Goal: Find specific page/section: Find specific page/section

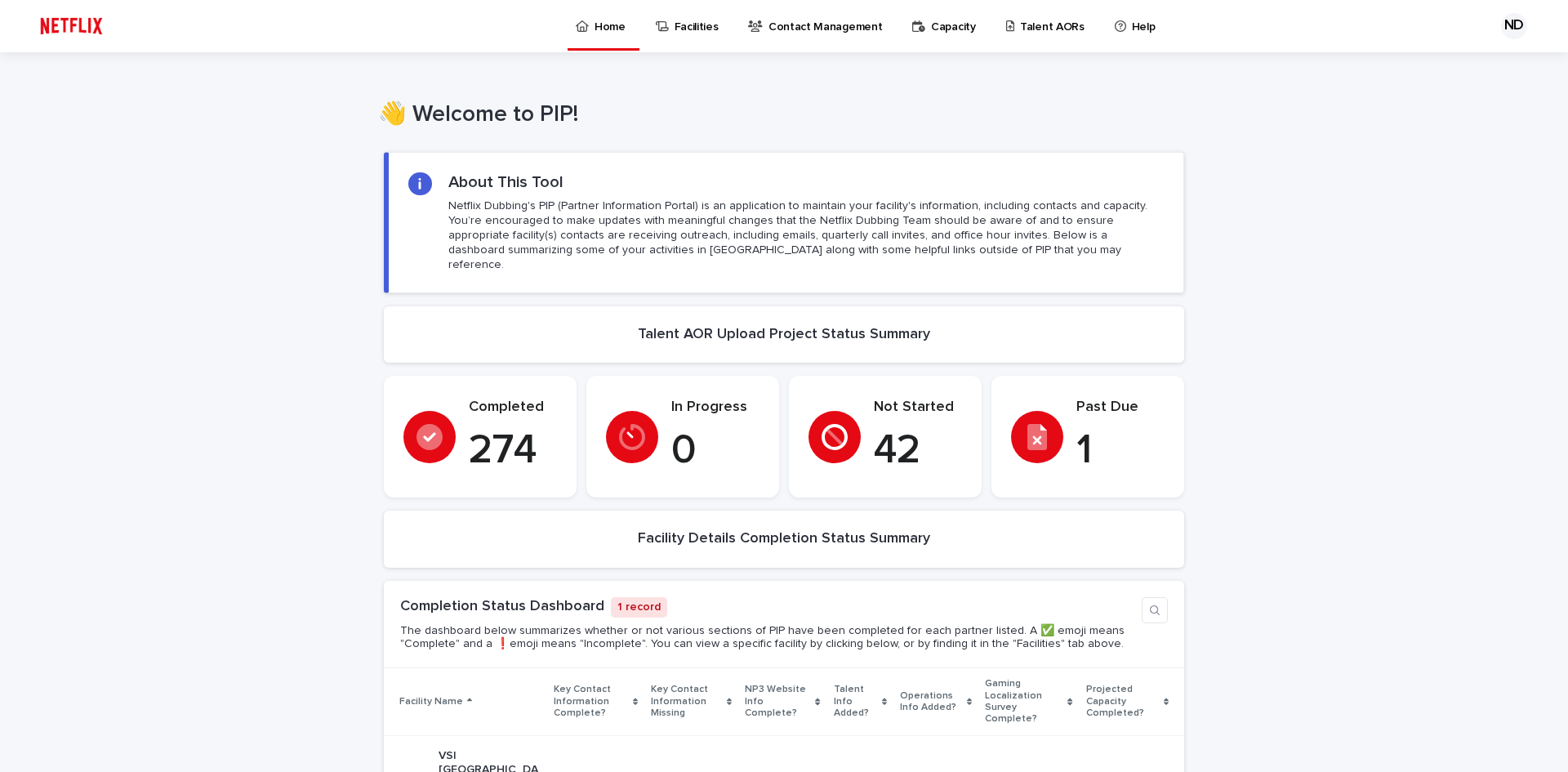
click at [1039, 12] on p "Talent AORs" at bounding box center [1052, 17] width 64 height 34
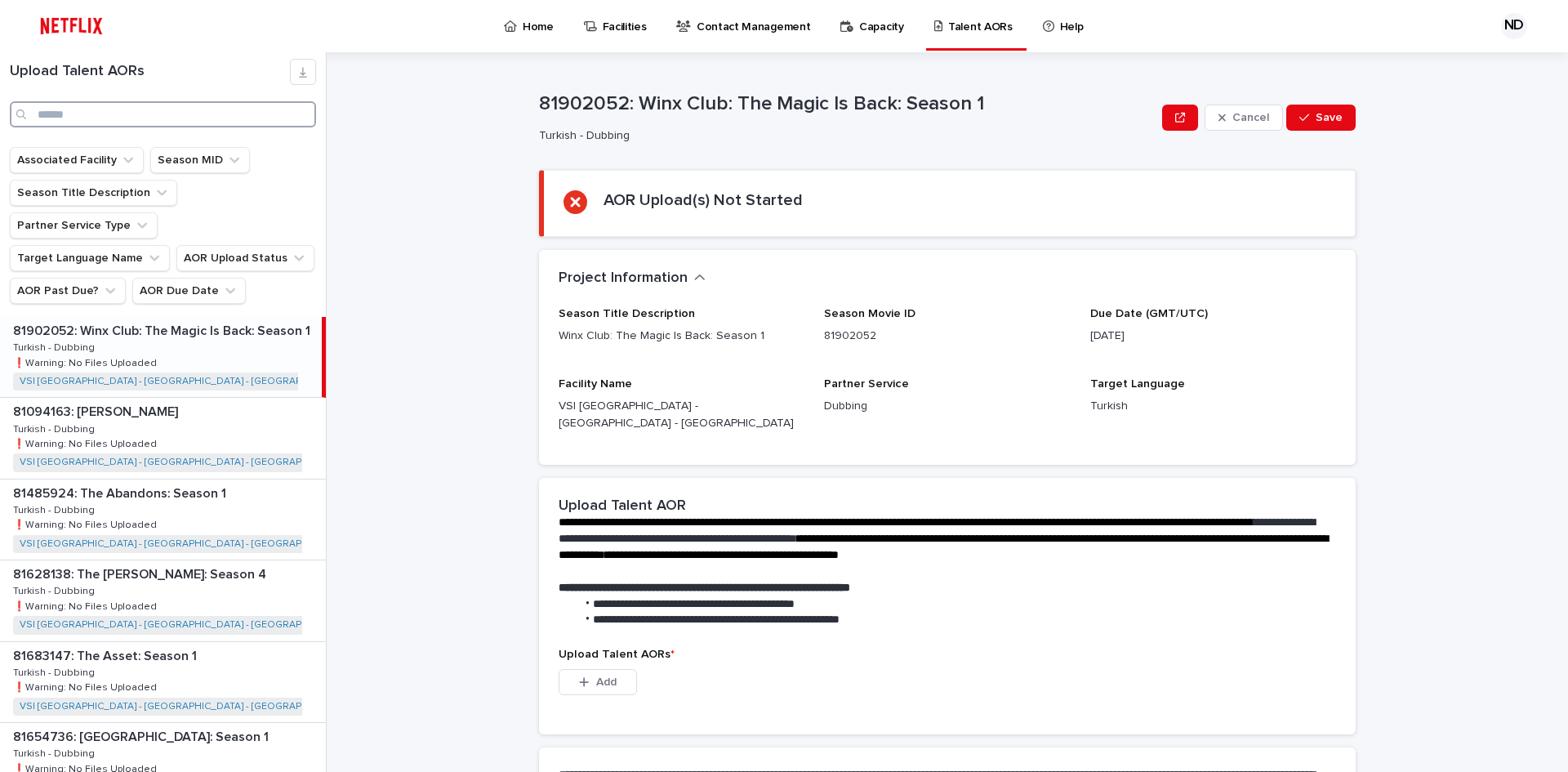
click at [70, 111] on input "Search" at bounding box center [163, 114] width 306 height 26
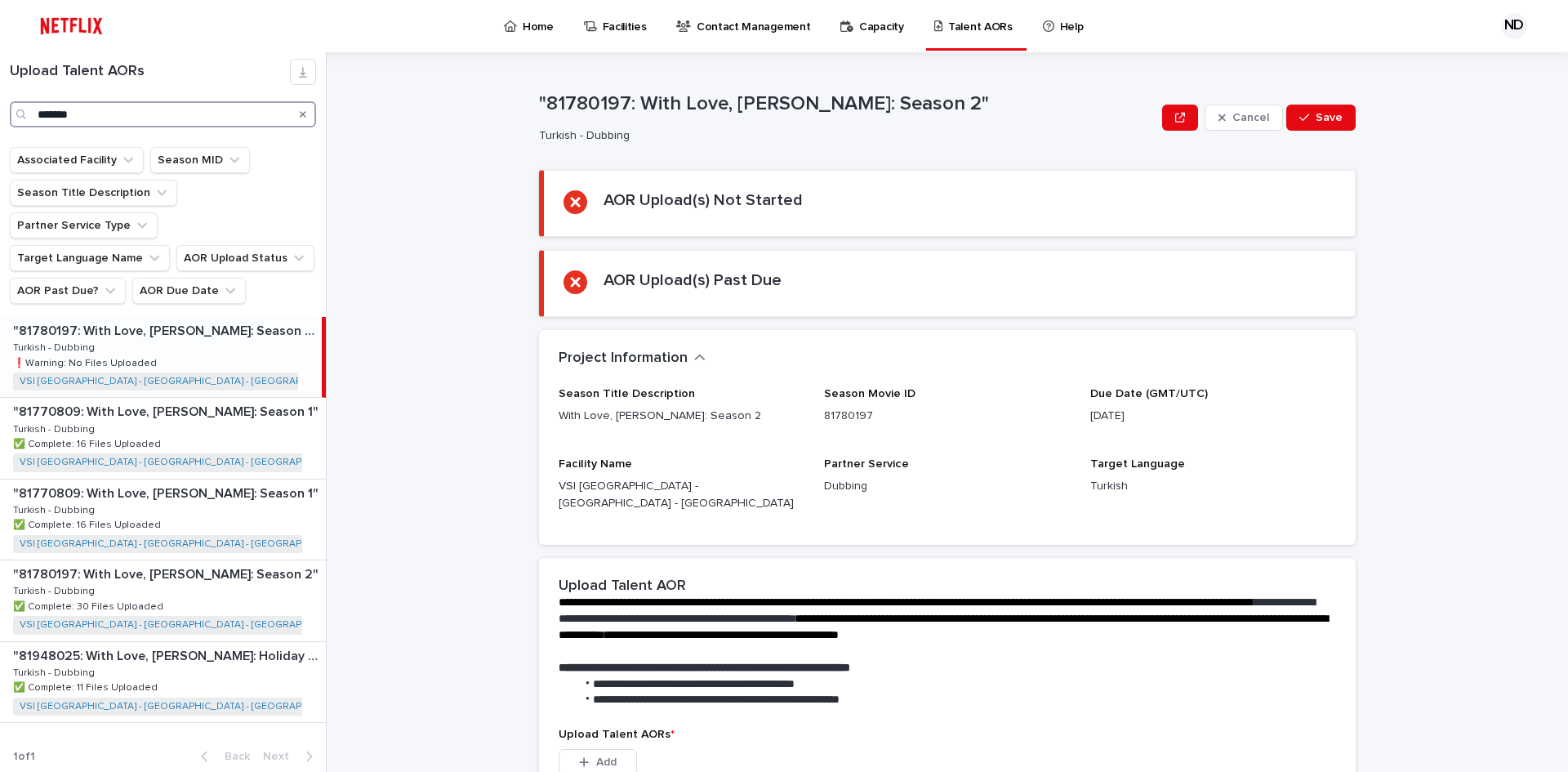
type input "*******"
click at [257, 323] on div ""81780197: With Love, [PERSON_NAME]: Season 2" "81780197: With Love, [PERSON_NA…" at bounding box center [161, 356] width 322 height 80
click at [167, 564] on p ""81780197: With Love, [PERSON_NAME]: Season 2"" at bounding box center [167, 573] width 308 height 18
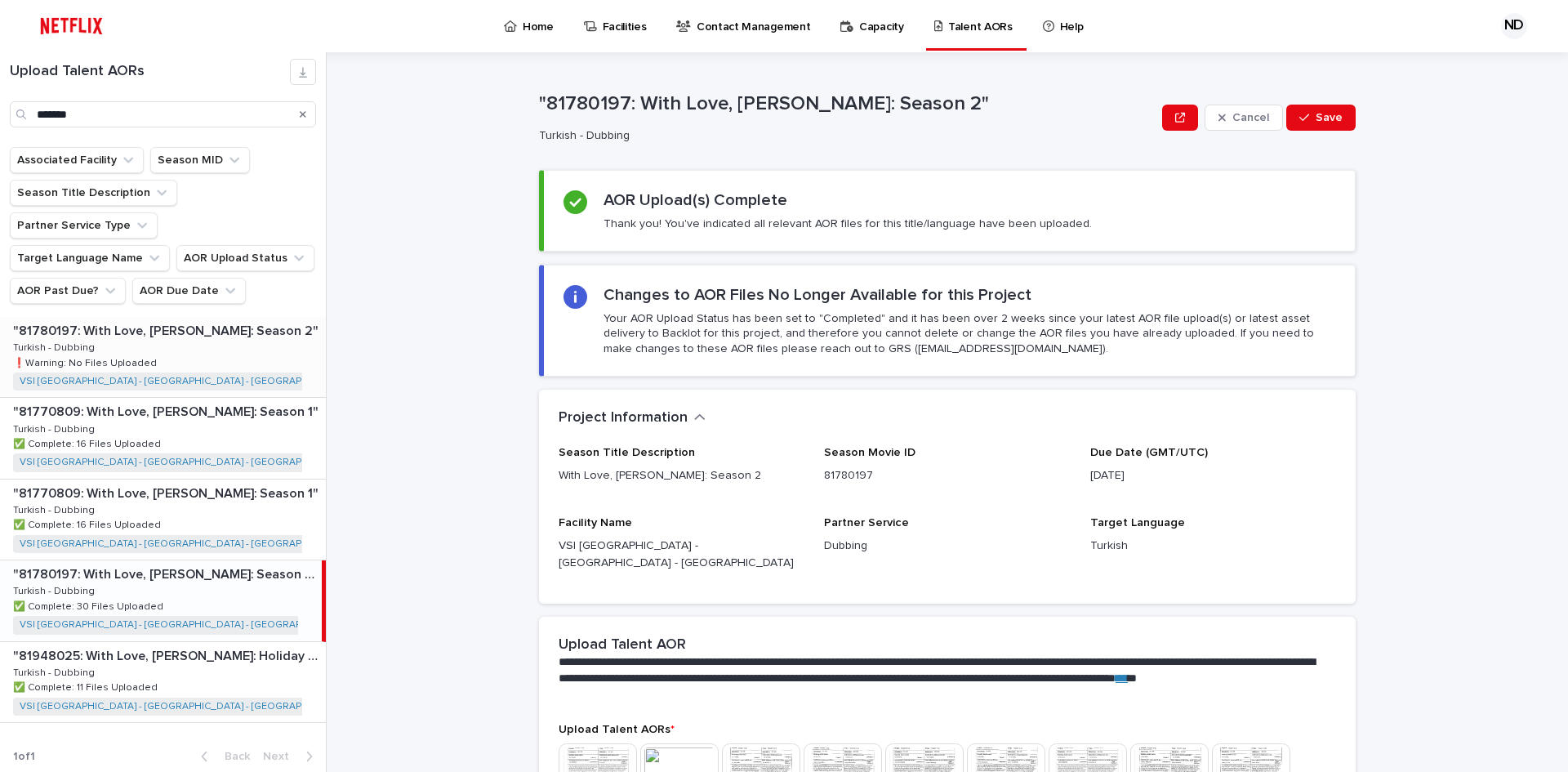
click at [196, 319] on div ""81780197: With Love, [PERSON_NAME]: Season 2" "81780197: With Love, [PERSON_NA…" at bounding box center [162, 356] width 326 height 80
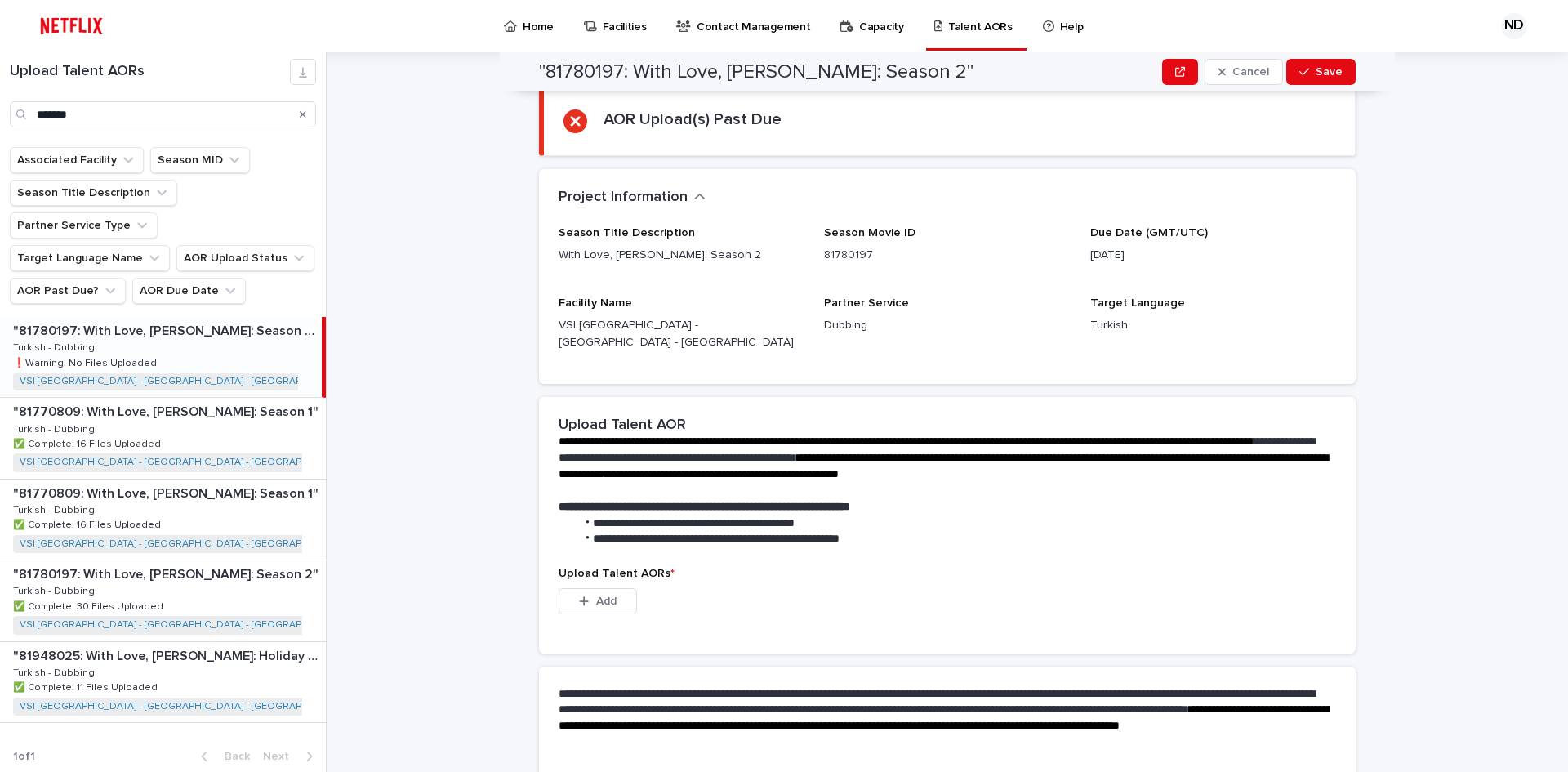
scroll to position [124, 0]
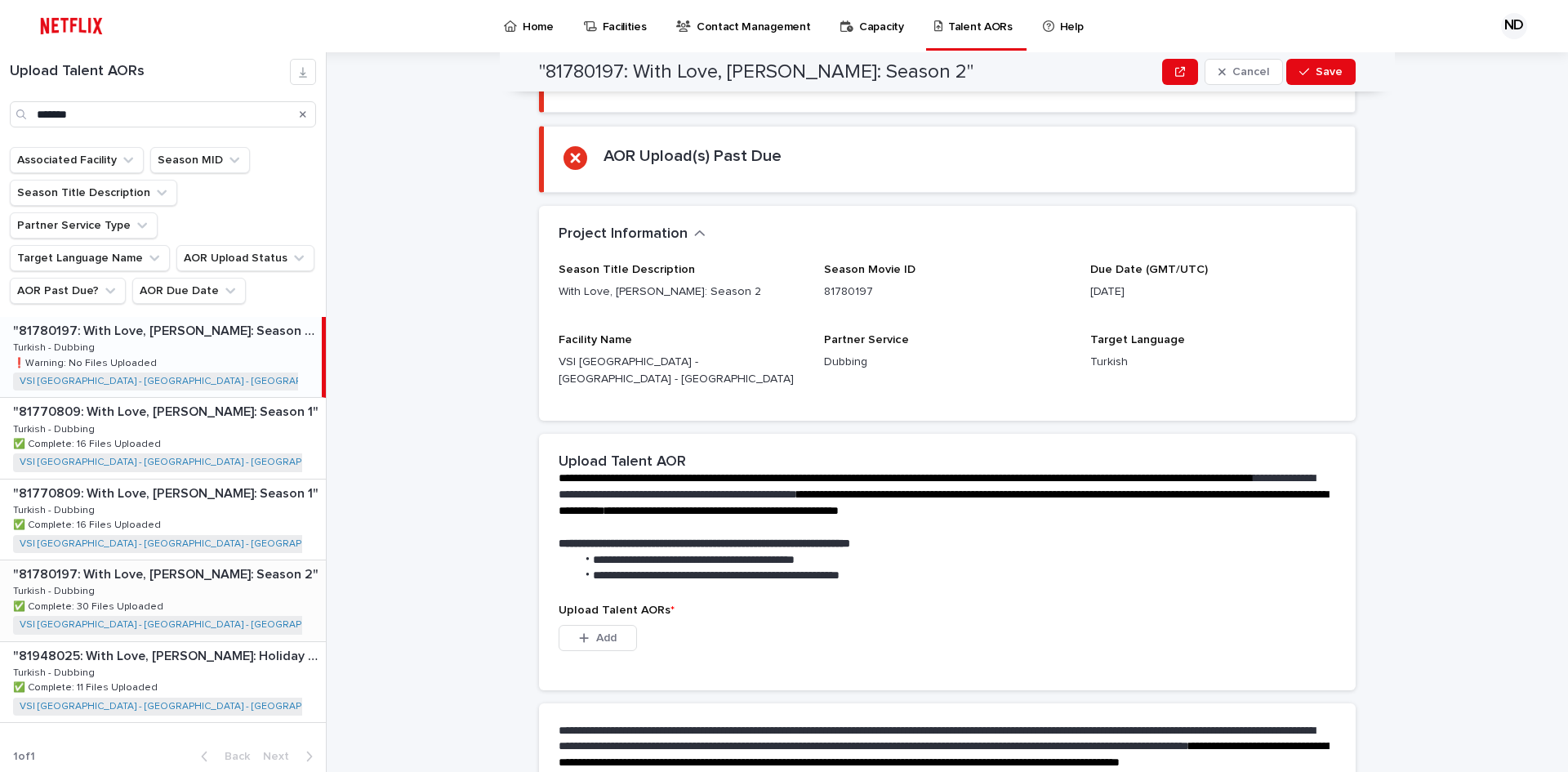
click at [211, 561] on div ""81780197: With Love, [PERSON_NAME]: Season 2" "81780197: With Love, [PERSON_NA…" at bounding box center [162, 600] width 326 height 80
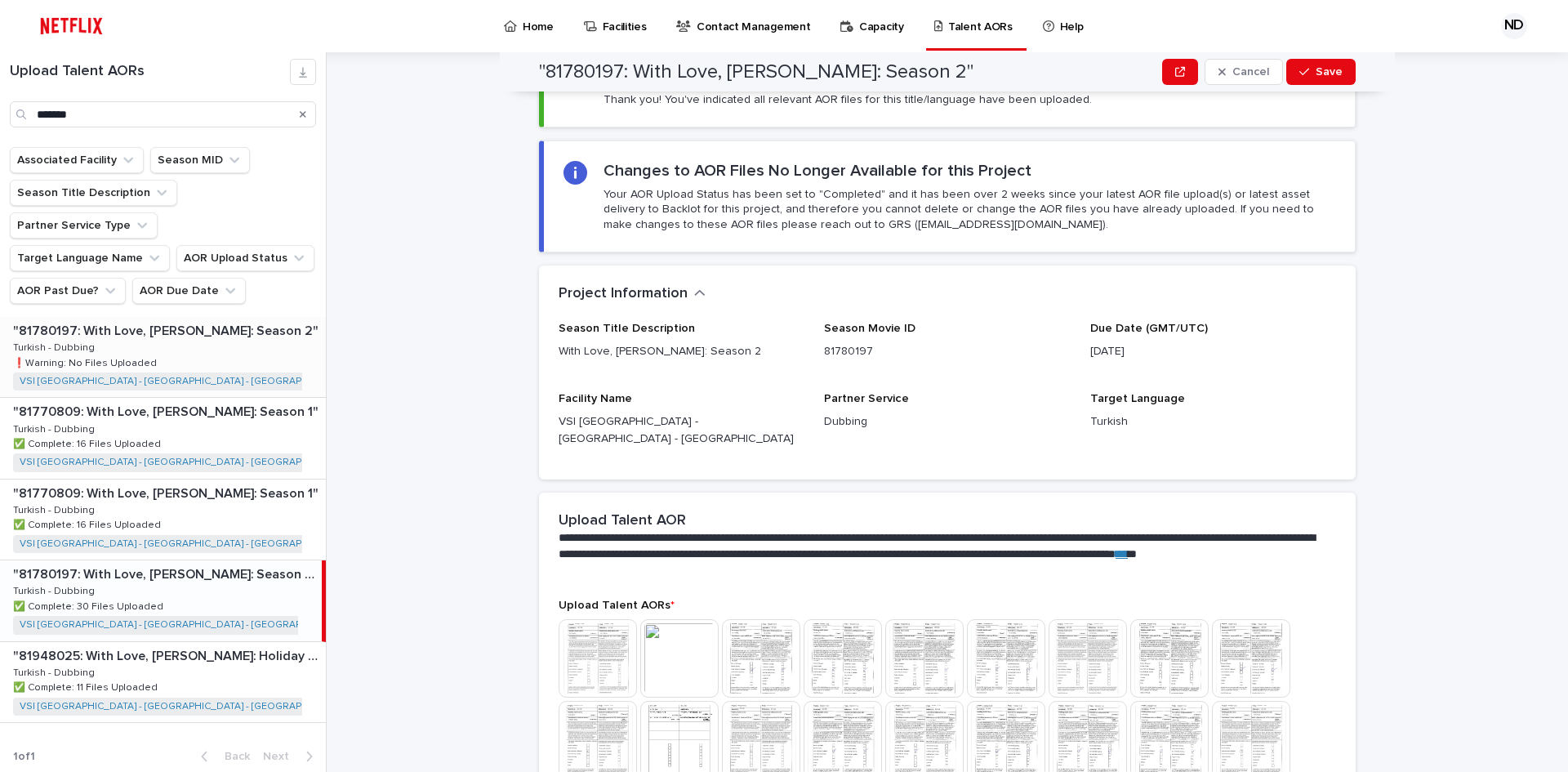
click at [183, 317] on div ""81780197: With Love, [PERSON_NAME]: Season 2" "81780197: With Love, [PERSON_NA…" at bounding box center [162, 356] width 326 height 80
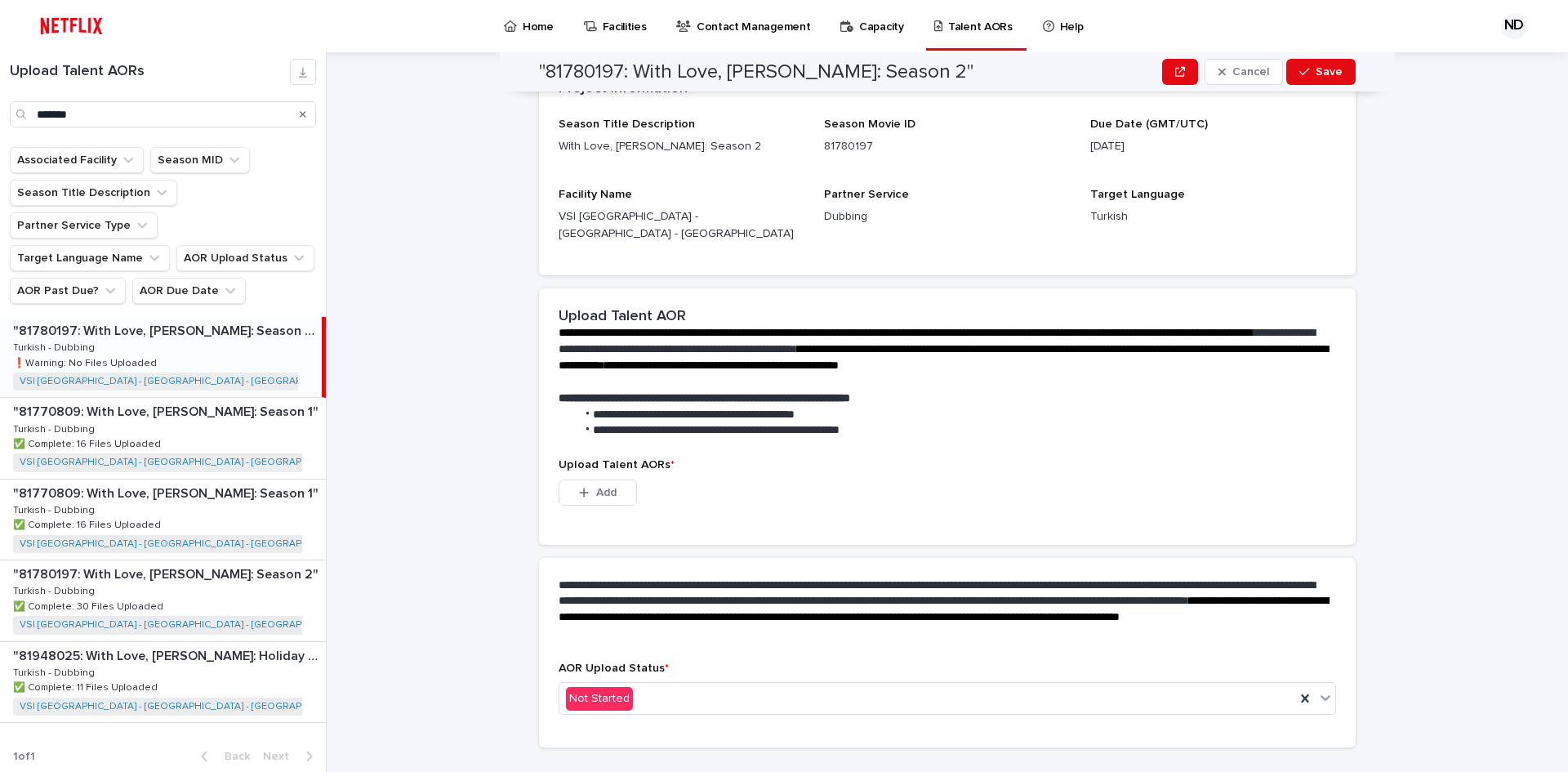
scroll to position [287, 0]
